Goal: Task Accomplishment & Management: Manage account settings

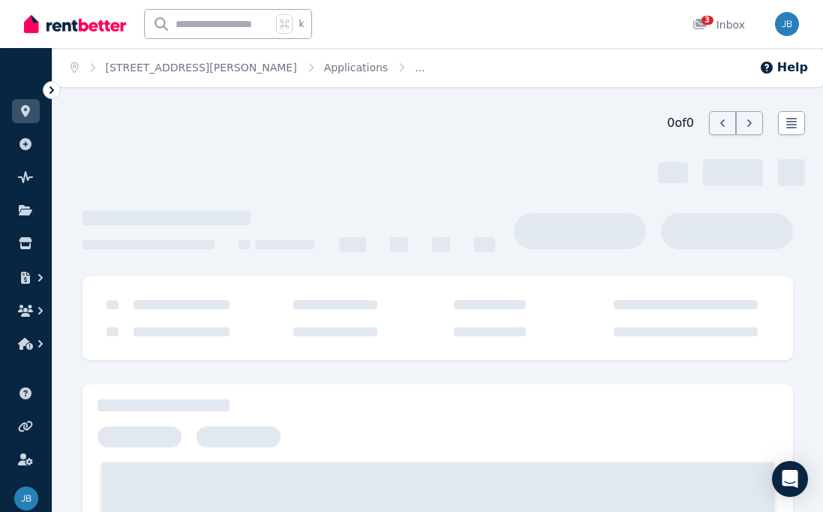
click at [54, 91] on icon at bounding box center [51, 90] width 15 height 15
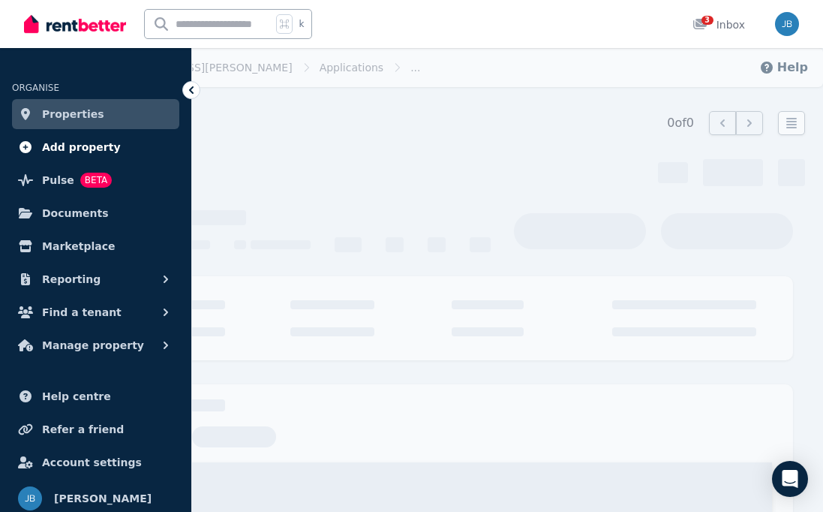
click at [98, 150] on span "Add property" at bounding box center [81, 147] width 79 height 18
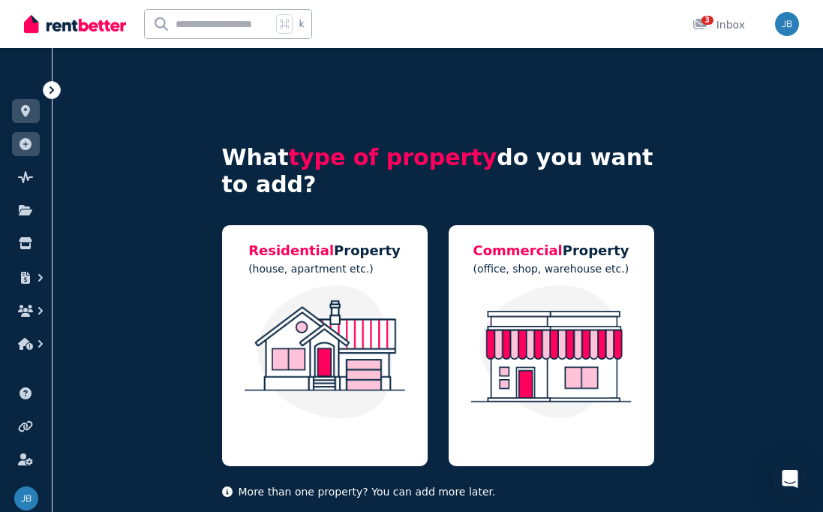
click at [54, 90] on icon at bounding box center [51, 90] width 15 height 15
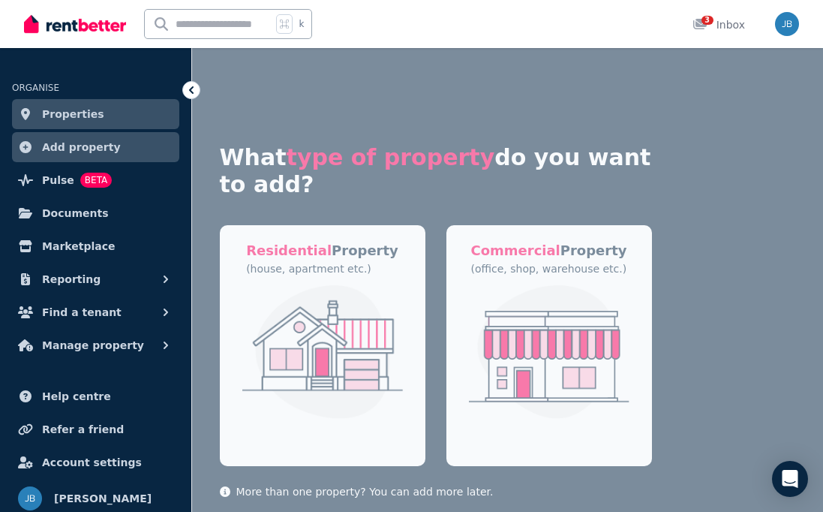
click at [63, 114] on span "Properties" at bounding box center [73, 114] width 62 height 18
